Goal: Download file/media

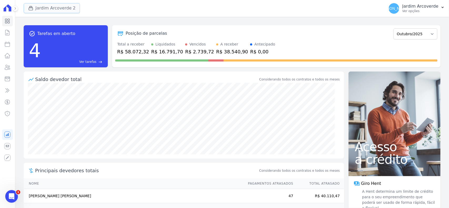
click at [55, 12] on button "Jardim Arcoverde 2" at bounding box center [52, 8] width 57 height 10
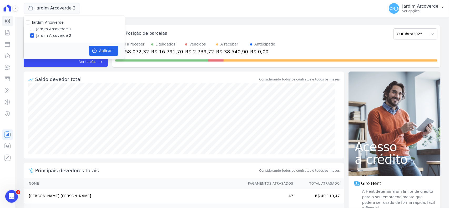
click at [45, 29] on label "Jardim Arcoverde 1" at bounding box center [53, 29] width 35 height 6
click at [34, 29] on input "Jardim Arcoverde 1" at bounding box center [32, 29] width 4 height 4
checkbox input "true"
click at [96, 48] on icon "button" at bounding box center [94, 50] width 5 height 5
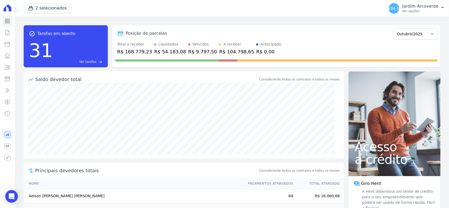
click at [438, 8] on p "Jardim Arcoverde" at bounding box center [420, 6] width 36 height 5
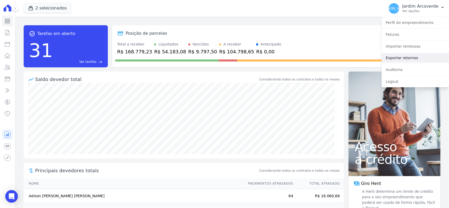
click at [437, 54] on link "Exportar retornos" at bounding box center [415, 57] width 67 height 9
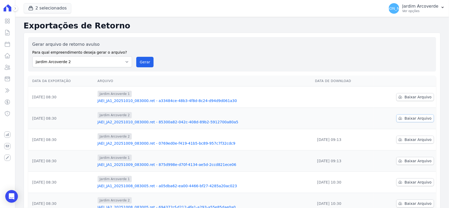
click at [415, 120] on span "Baixar Arquivo" at bounding box center [418, 118] width 27 height 5
click at [410, 98] on span "Baixar Arquivo" at bounding box center [418, 96] width 27 height 5
